Goal: Navigation & Orientation: Find specific page/section

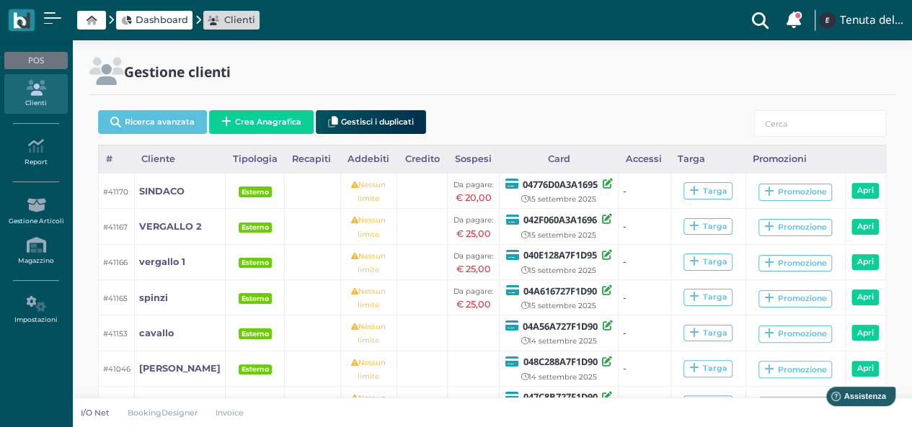
click at [308, 71] on div "Gestione clienti" at bounding box center [320, 71] width 463 height 27
click at [43, 94] on icon at bounding box center [35, 88] width 63 height 16
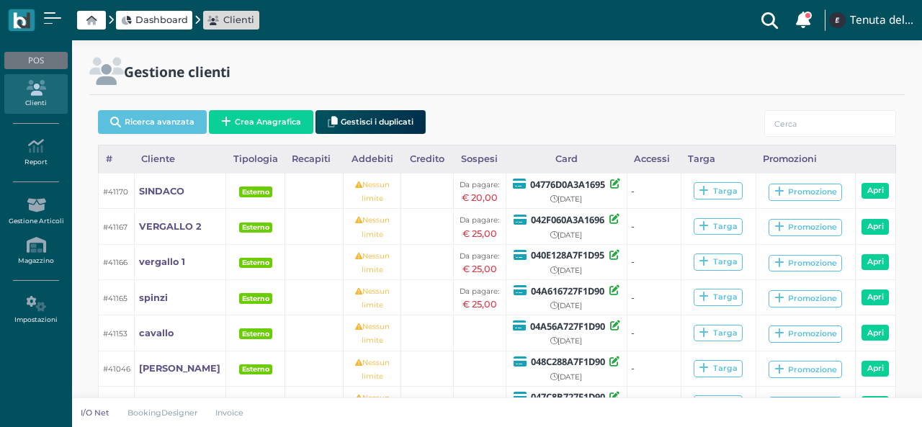
click at [43, 61] on div "POS" at bounding box center [35, 60] width 63 height 17
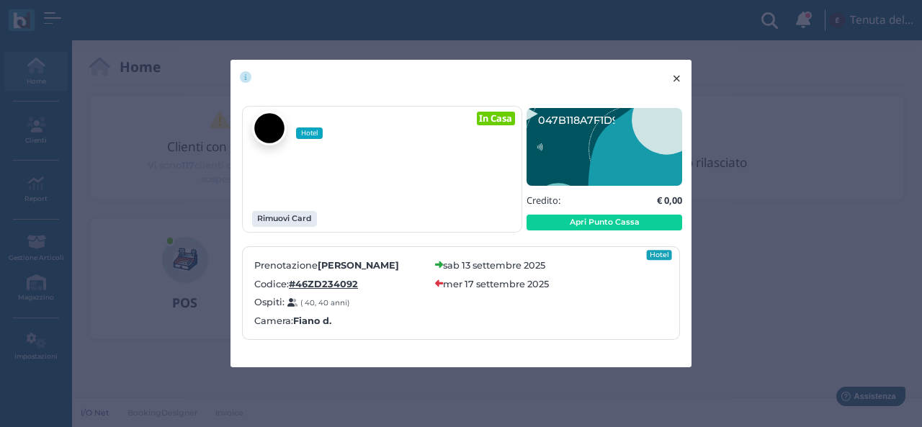
click at [673, 74] on span "×" at bounding box center [677, 78] width 11 height 19
